Goal: Task Accomplishment & Management: Complete application form

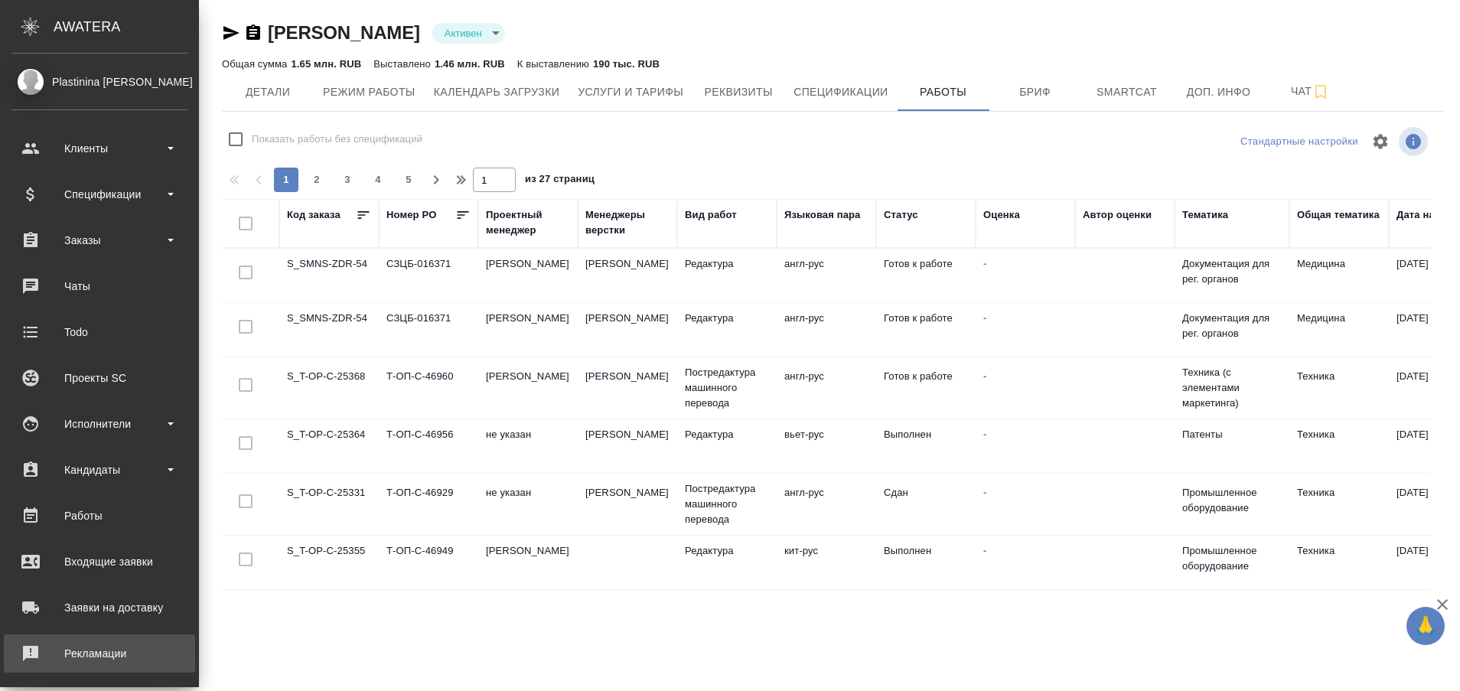
drag, startPoint x: 0, startPoint y: 0, endPoint x: 56, endPoint y: 659, distance: 661.3
click at [56, 659] on div "Рекламации" at bounding box center [99, 653] width 176 height 23
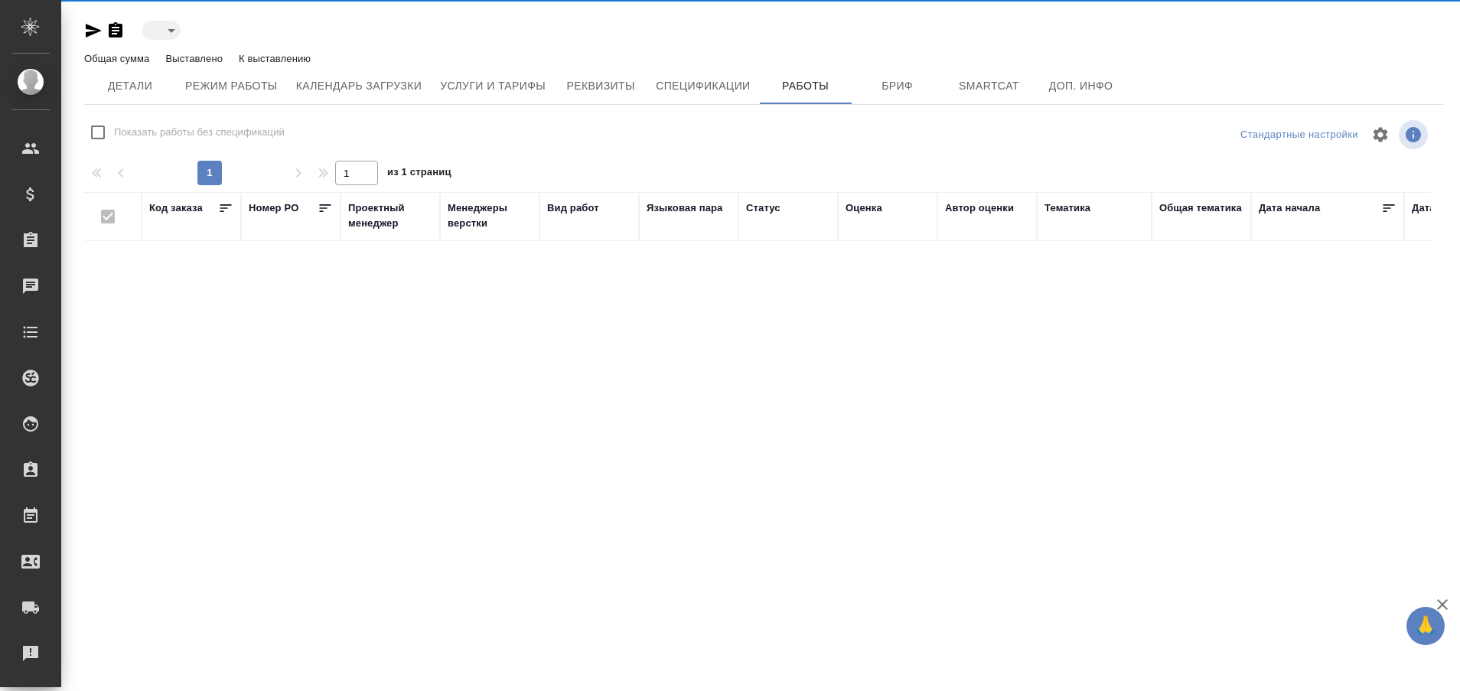
type input "active"
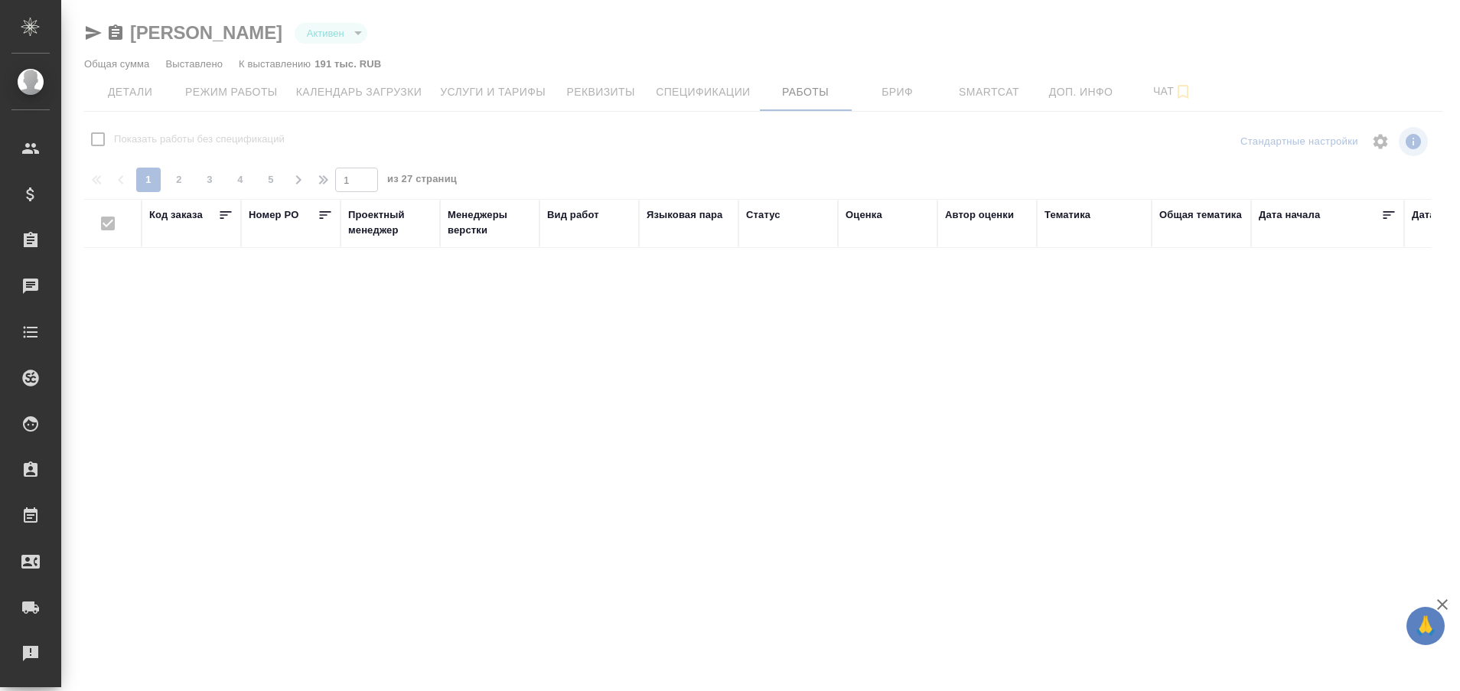
checkbox input "false"
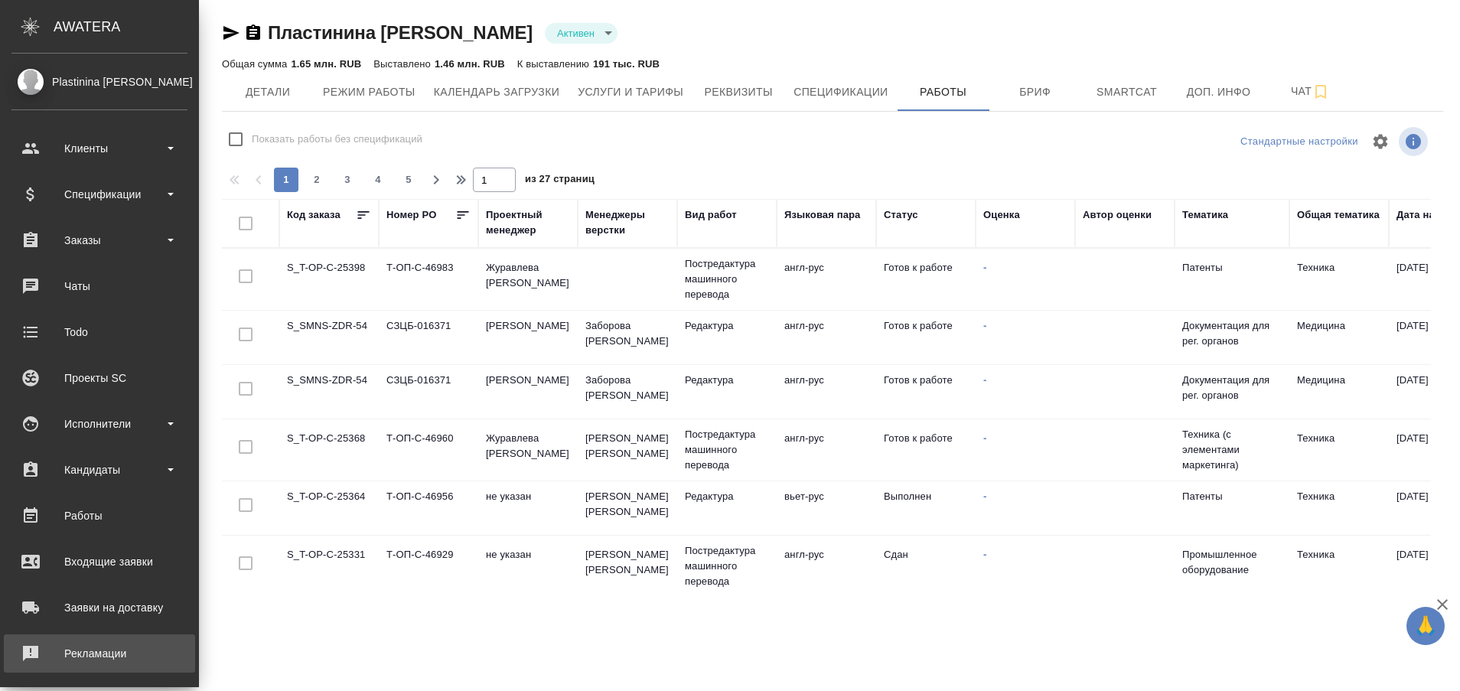
drag, startPoint x: 0, startPoint y: 0, endPoint x: 32, endPoint y: 647, distance: 647.5
click at [32, 647] on div "Рекламации" at bounding box center [99, 653] width 176 height 23
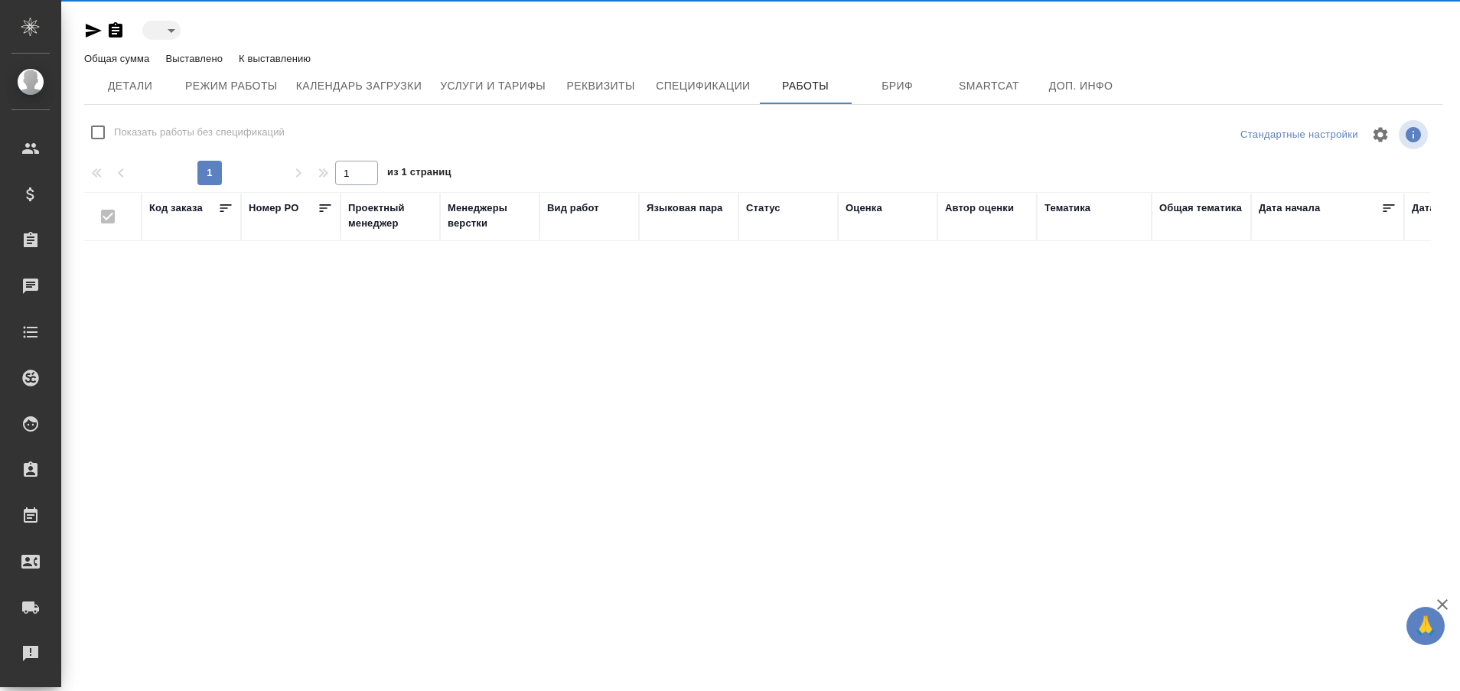
type input "active"
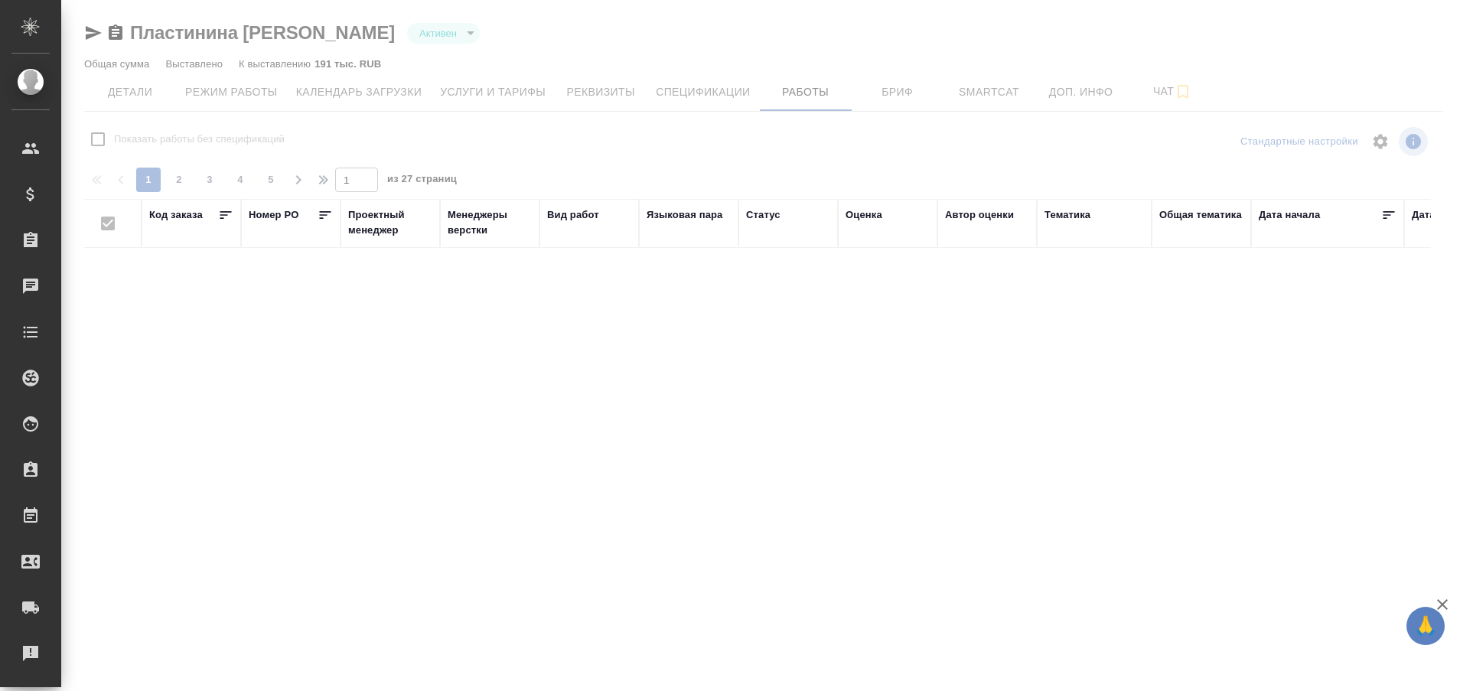
checkbox input "false"
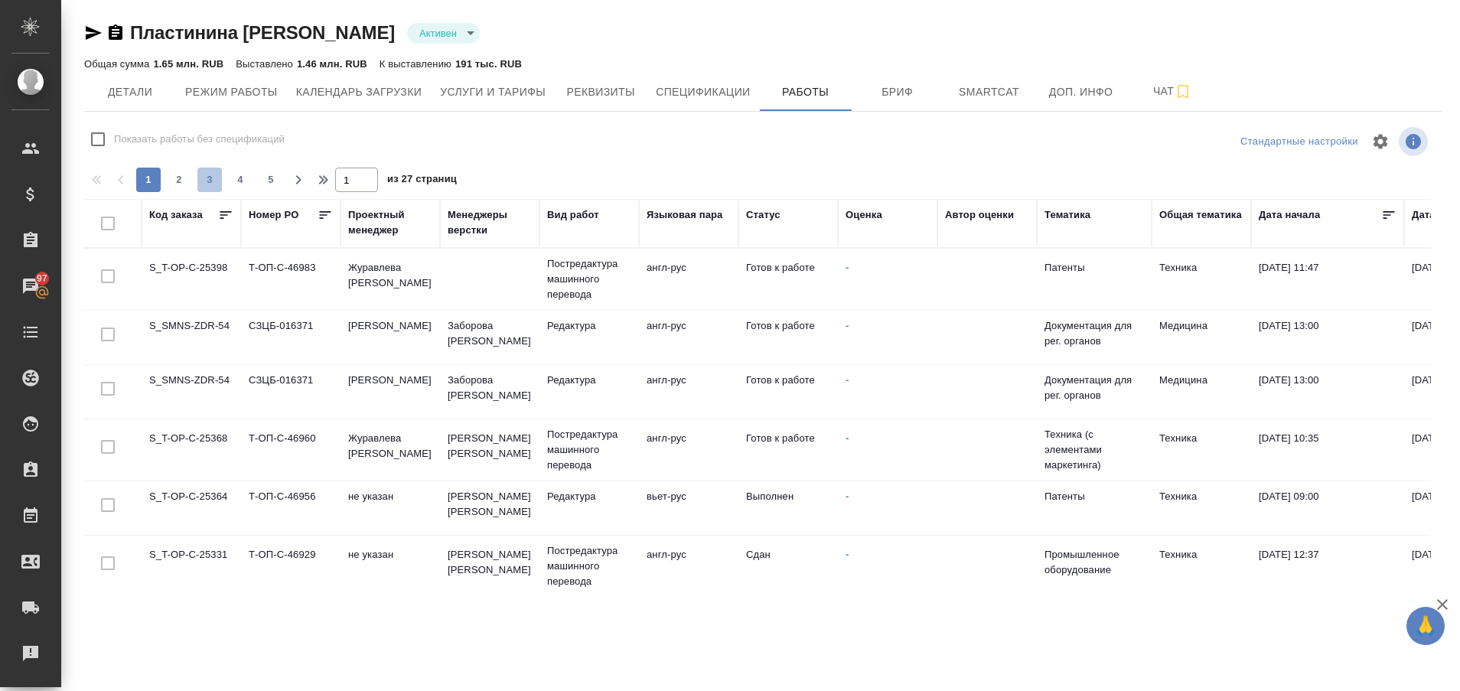
click at [212, 185] on span "3" at bounding box center [209, 179] width 24 height 15
type input "3"
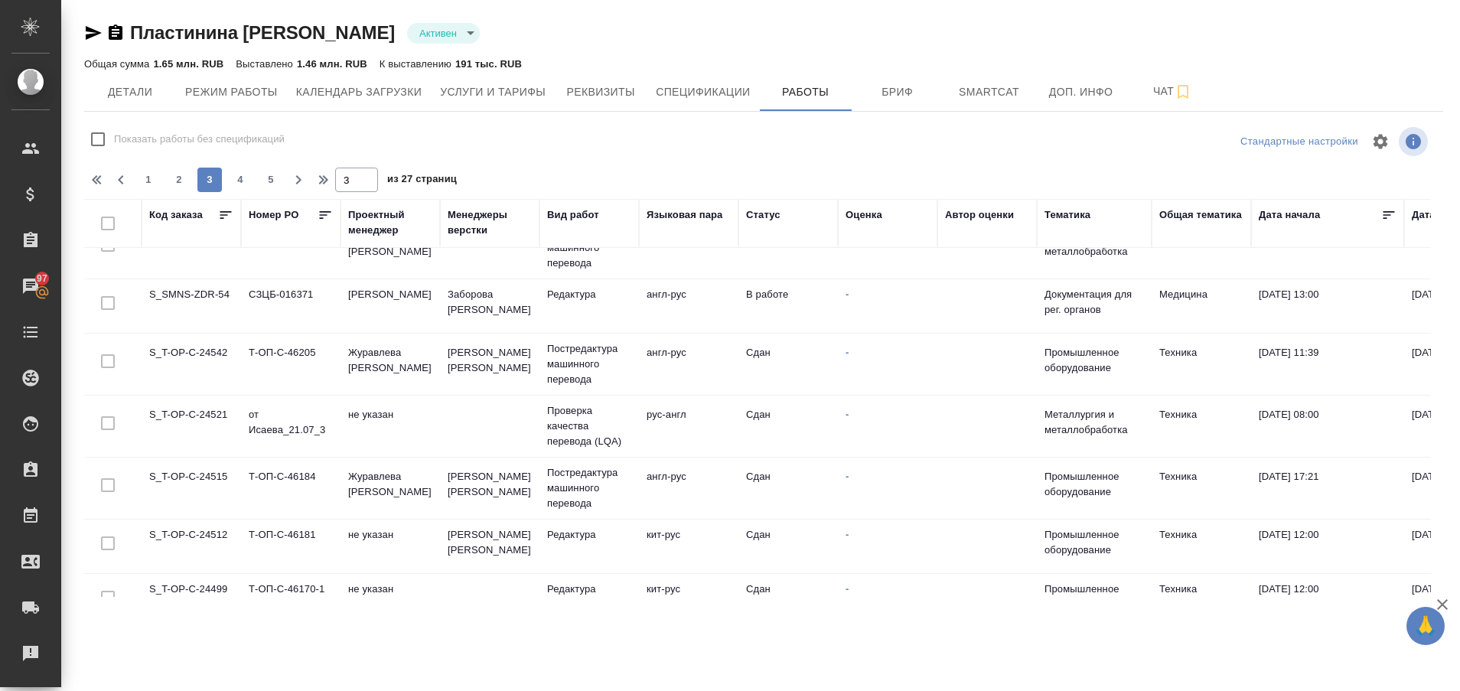
scroll to position [323, 0]
click at [204, 289] on td "S_SMNS-ZDR-54" at bounding box center [191, 309] width 99 height 54
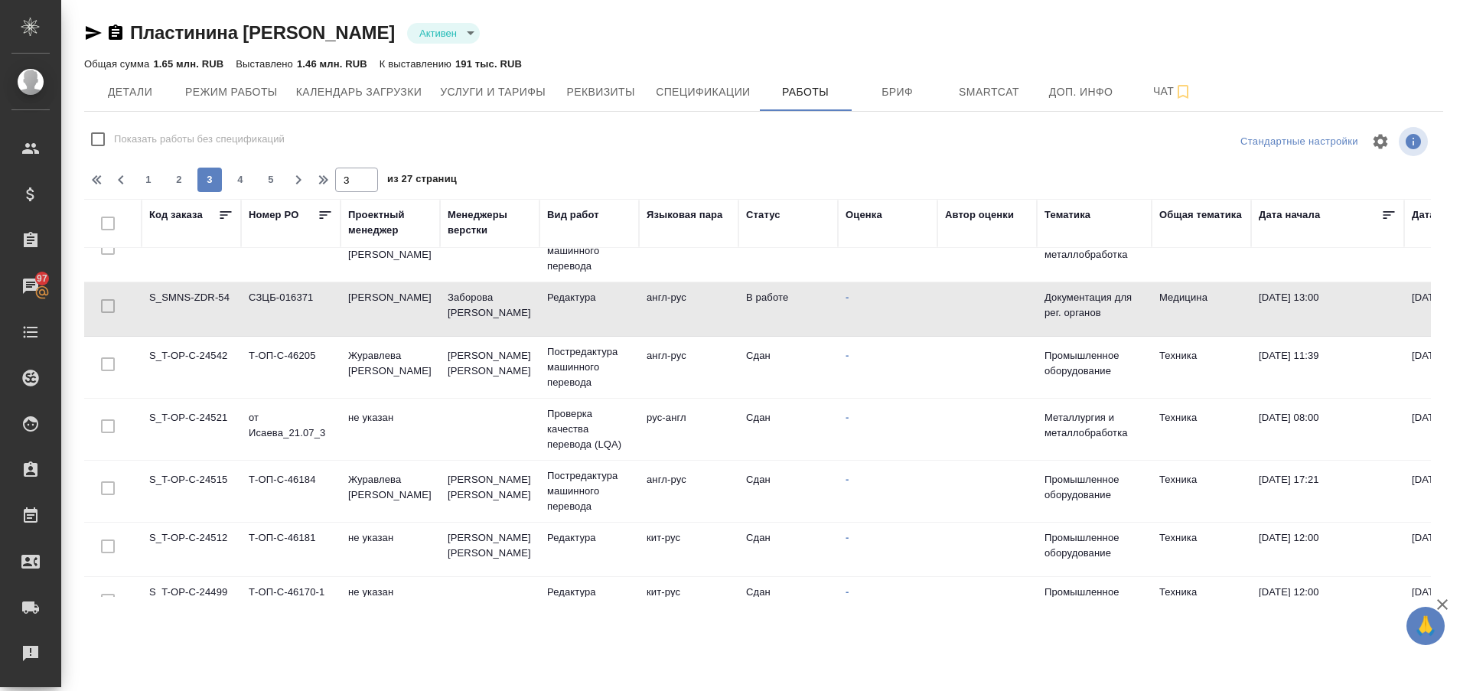
click at [204, 289] on td "S_SMNS-ZDR-54" at bounding box center [191, 309] width 99 height 54
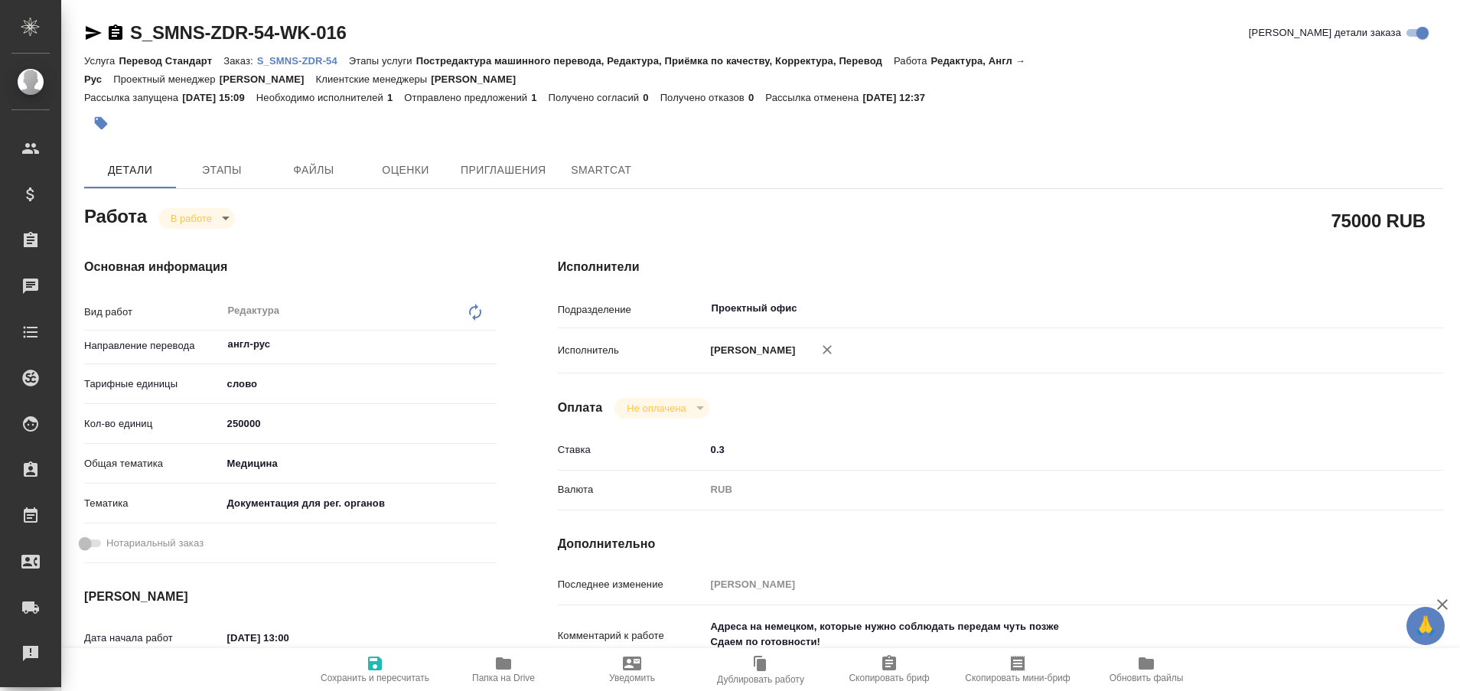
type textarea "x"
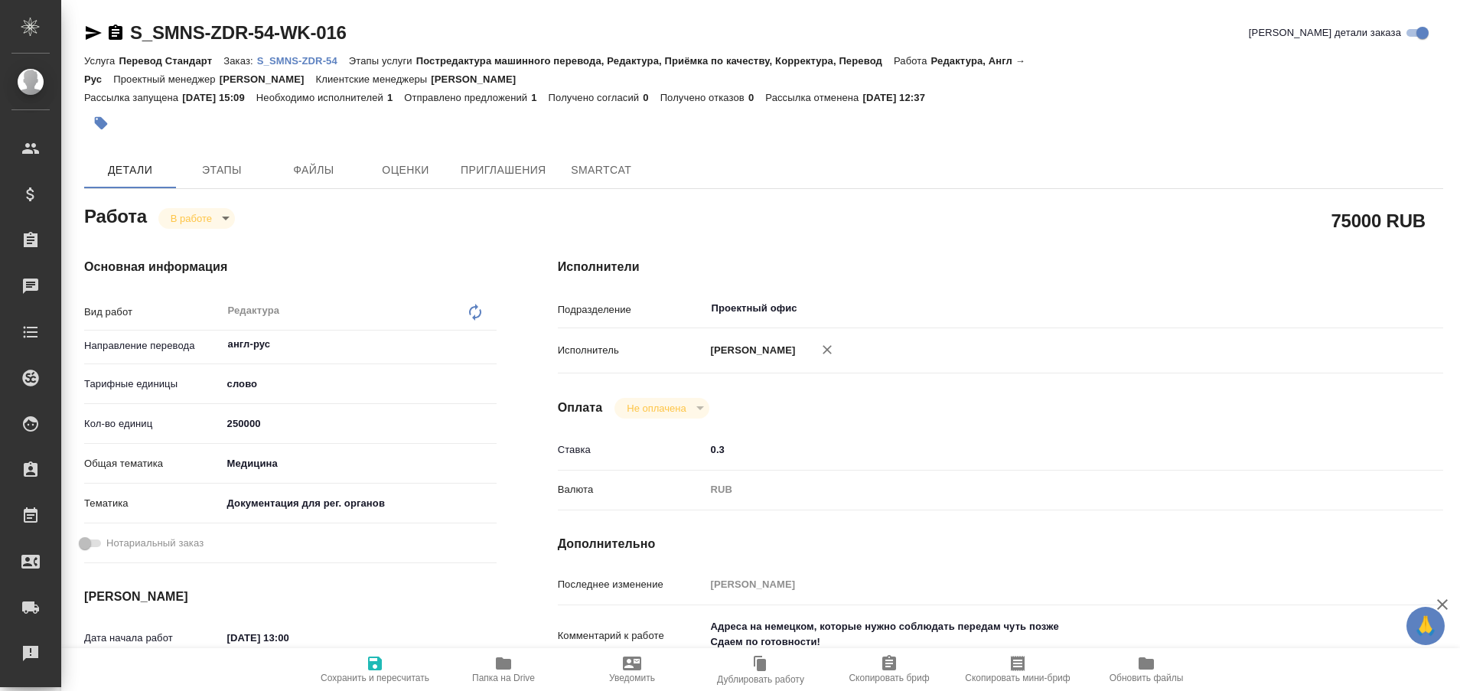
type textarea "x"
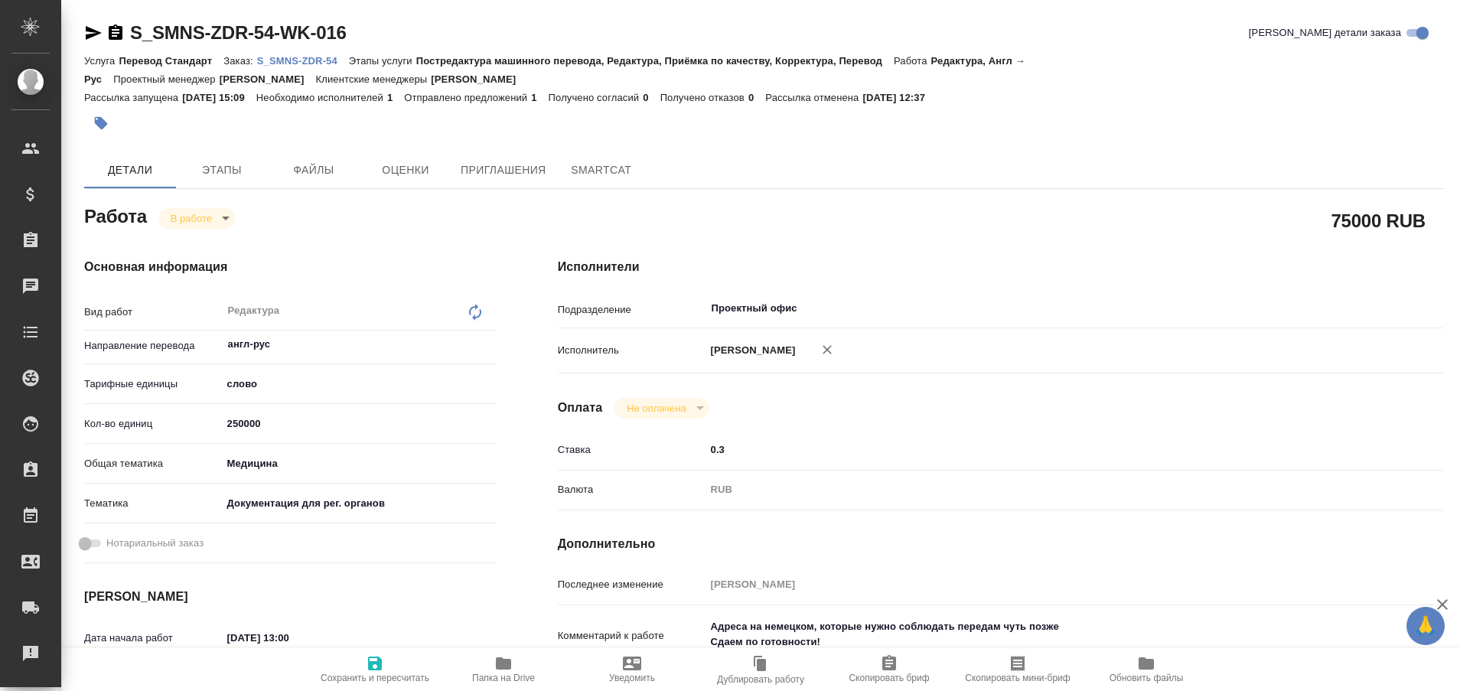
click at [312, 55] on p "S_SMNS-ZDR-54" at bounding box center [303, 60] width 92 height 11
type textarea "x"
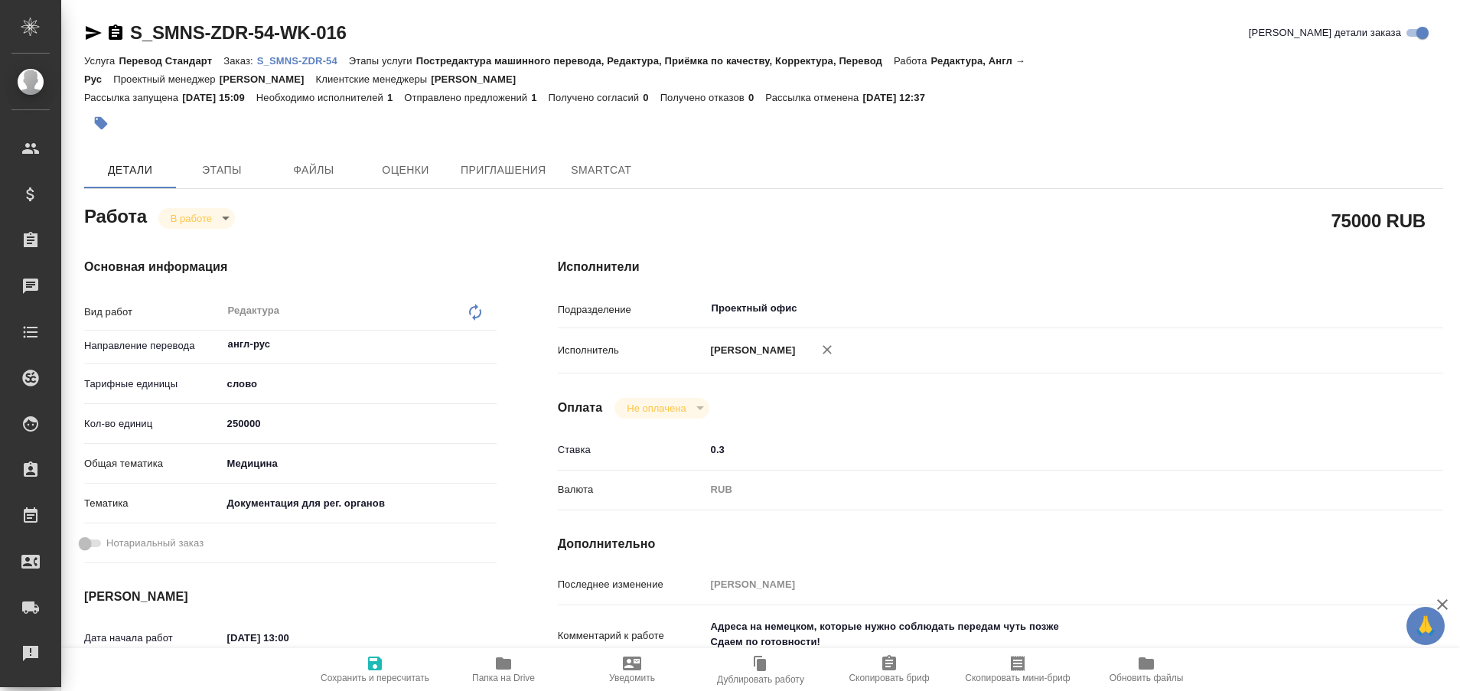
type textarea "x"
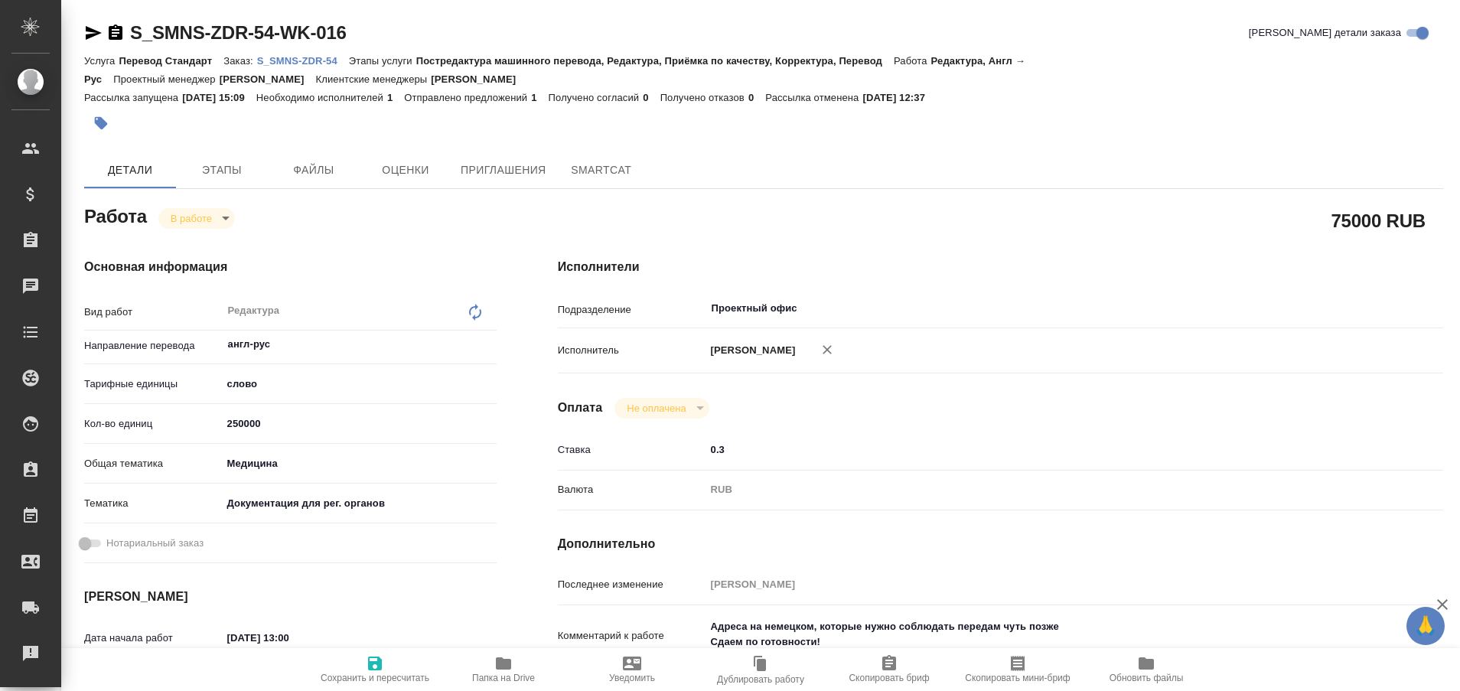
type textarea "x"
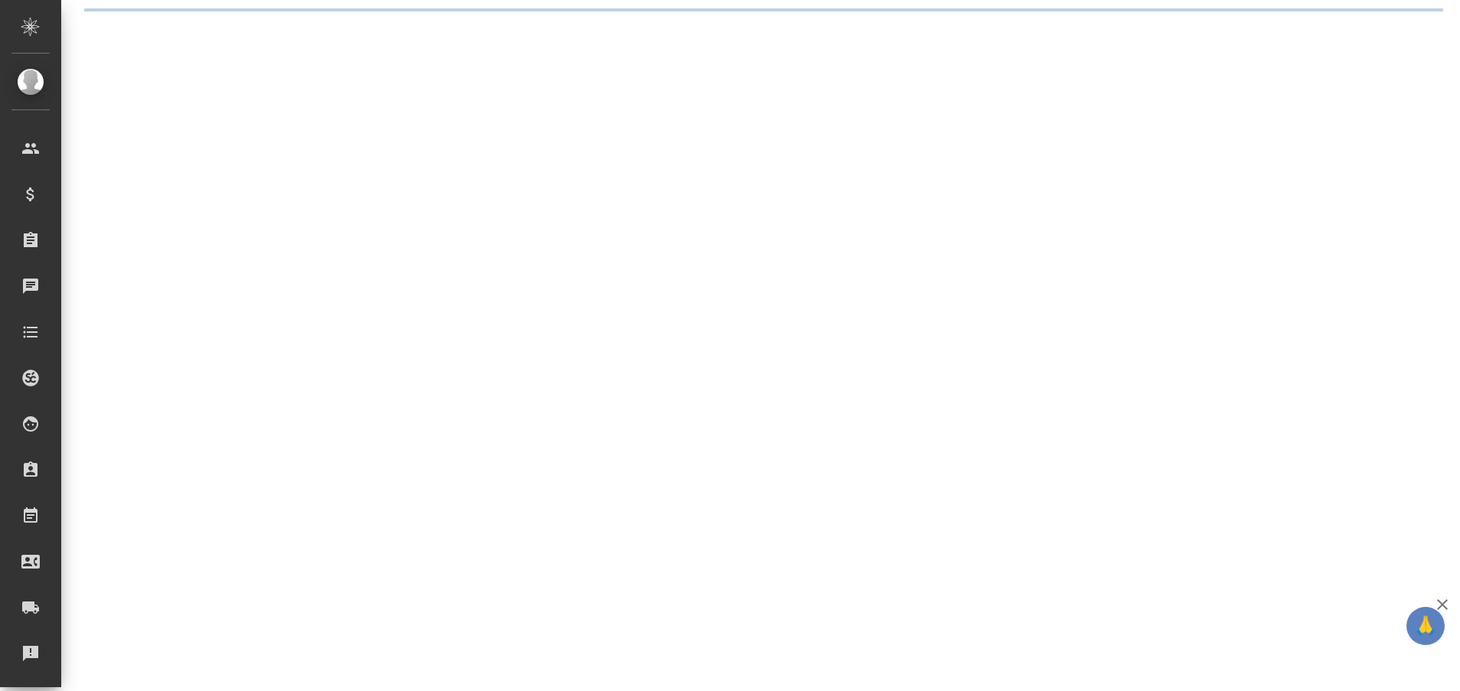
select select "RU"
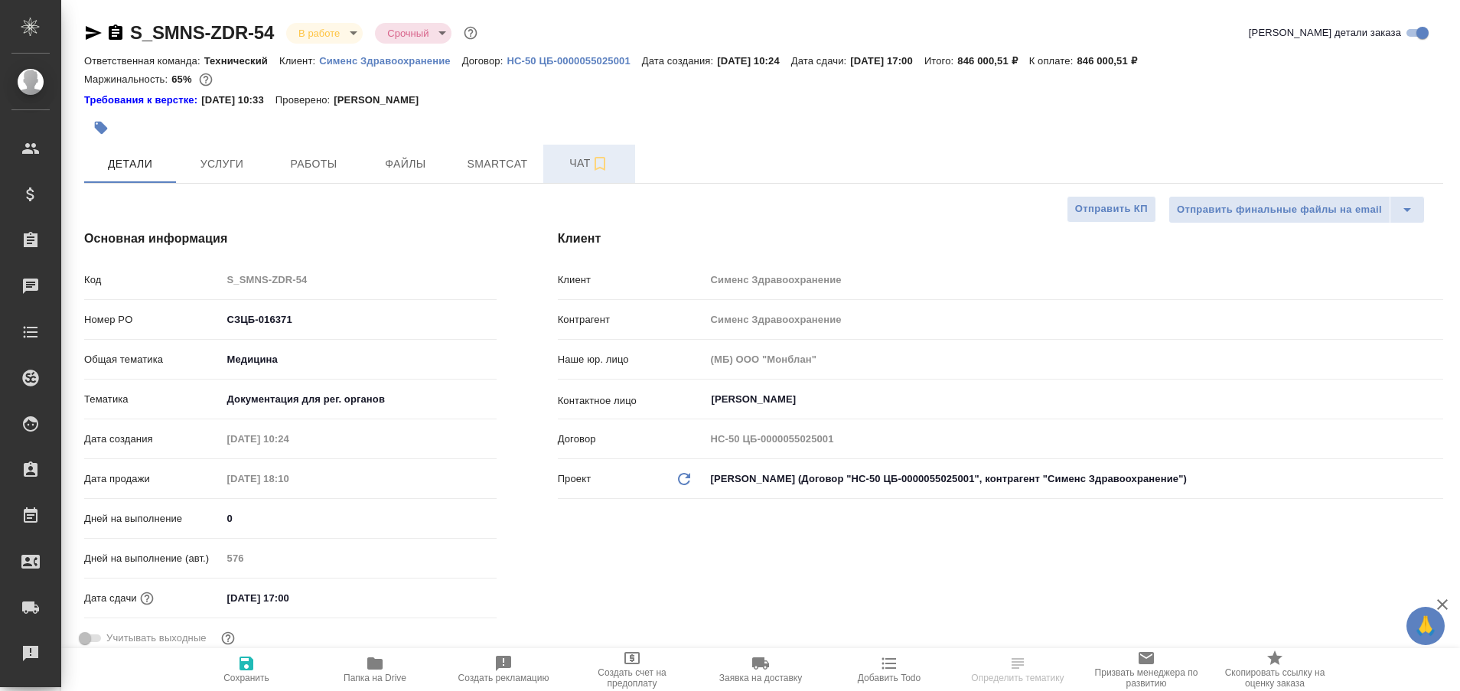
type textarea "x"
click at [576, 171] on span "Чат" at bounding box center [589, 163] width 73 height 19
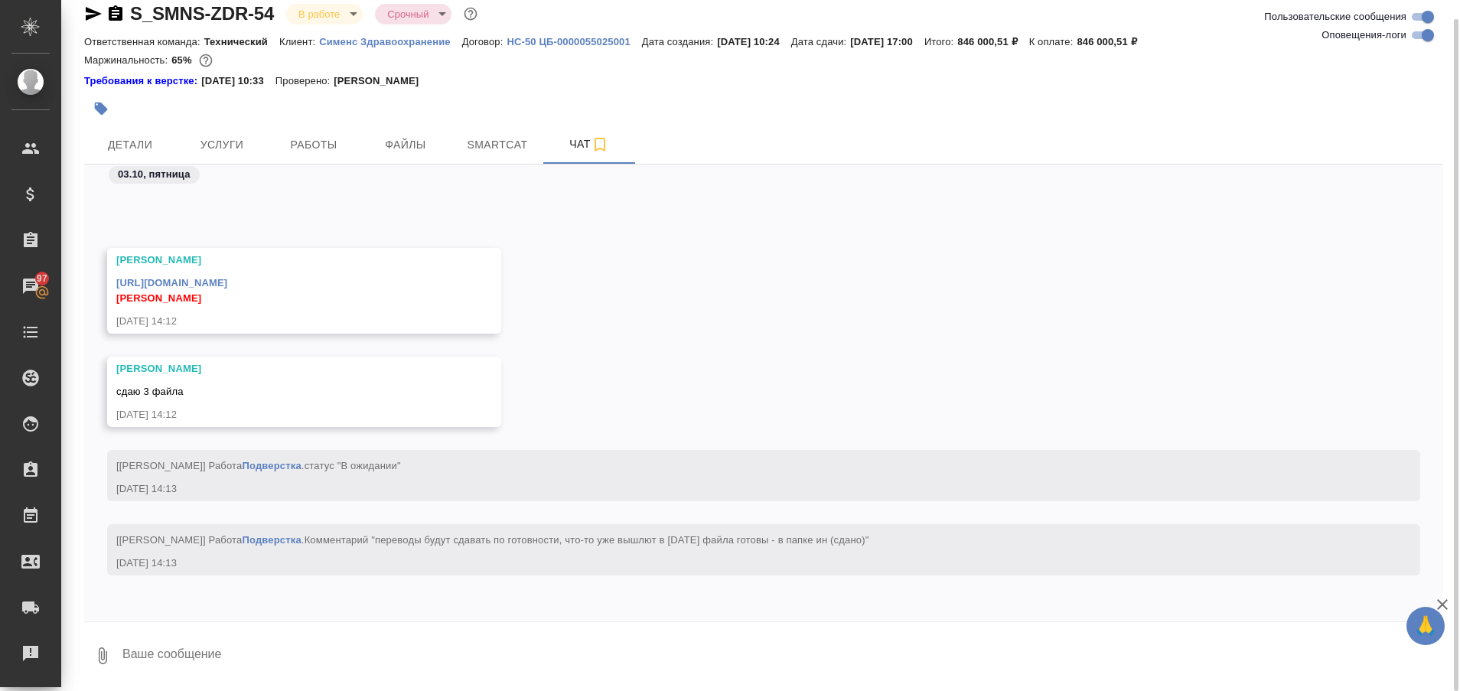
scroll to position [204282, 0]
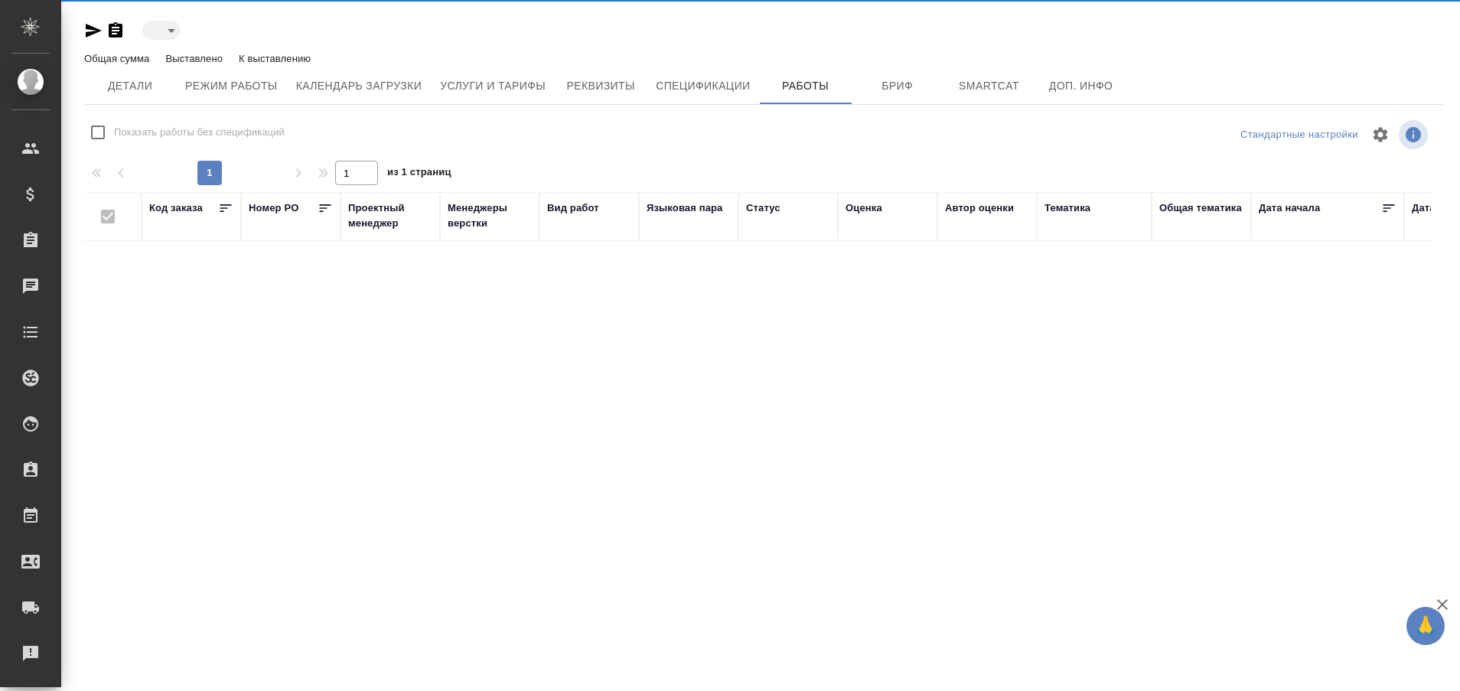
type input "active"
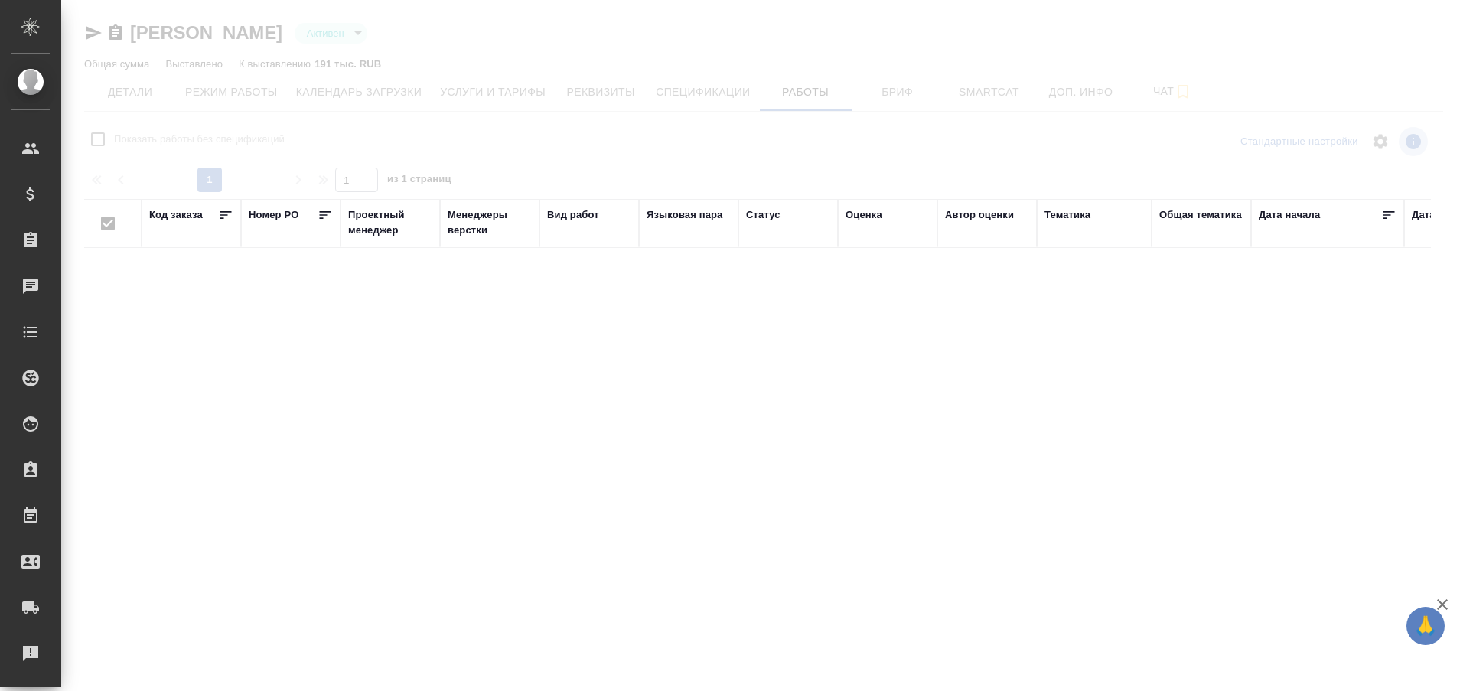
checkbox input "false"
